Goal: Navigation & Orientation: Find specific page/section

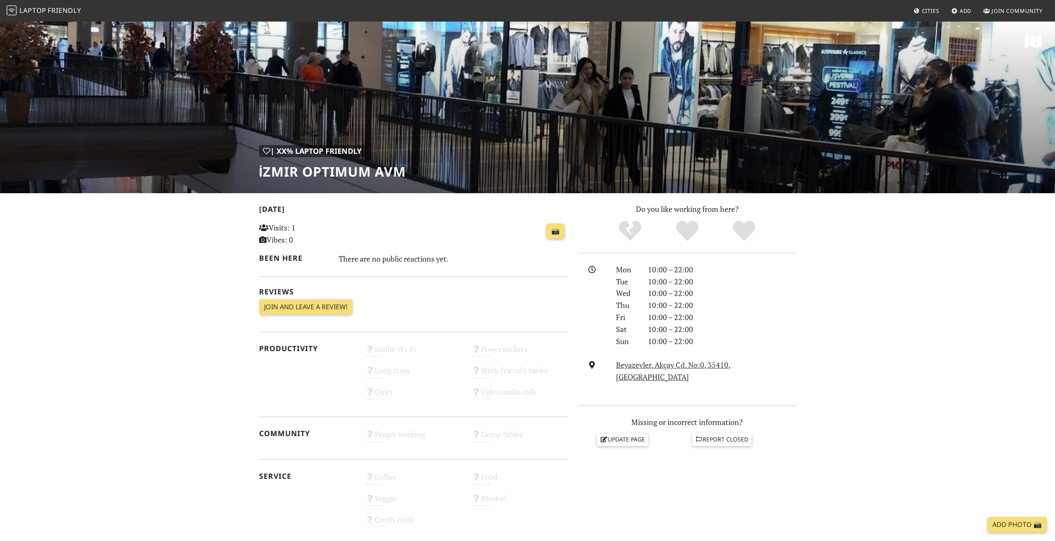
click at [325, 171] on h1 "İzmir Optimum AVM" at bounding box center [332, 172] width 147 height 16
click at [316, 150] on div "| XX% Laptop Friendly" at bounding box center [312, 151] width 106 height 12
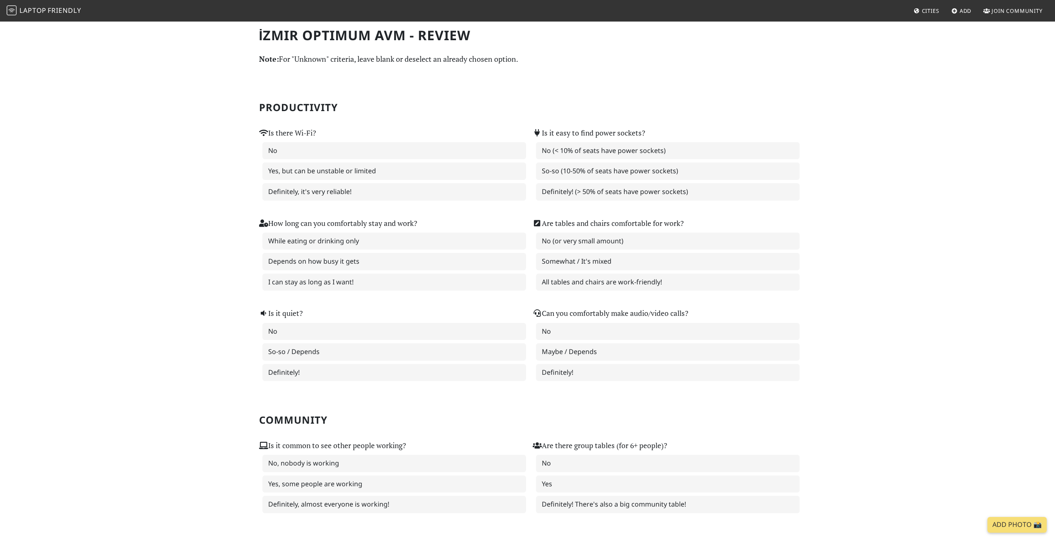
click at [51, 11] on span "Friendly" at bounding box center [64, 10] width 33 height 9
